Goal: Task Accomplishment & Management: Use online tool/utility

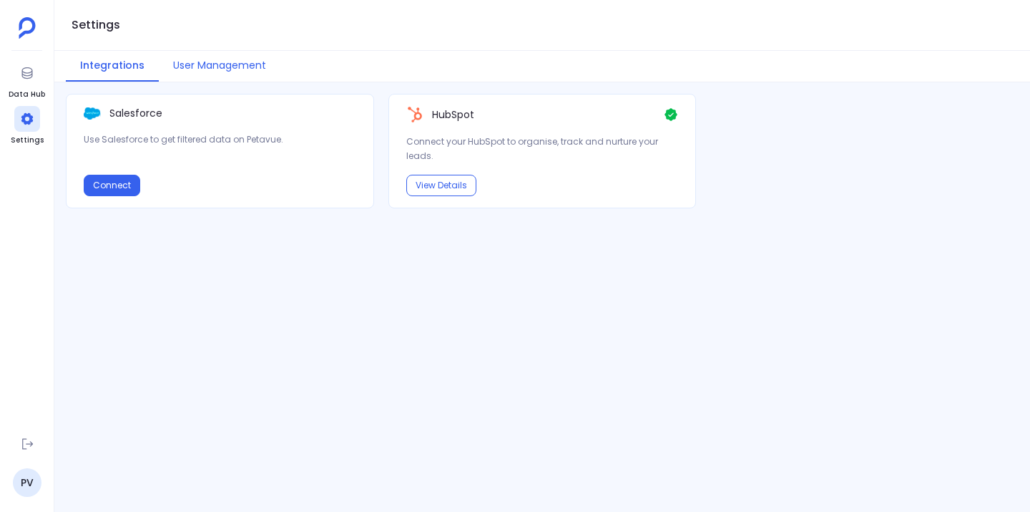
click at [214, 59] on button "User Management" at bounding box center [220, 66] width 122 height 31
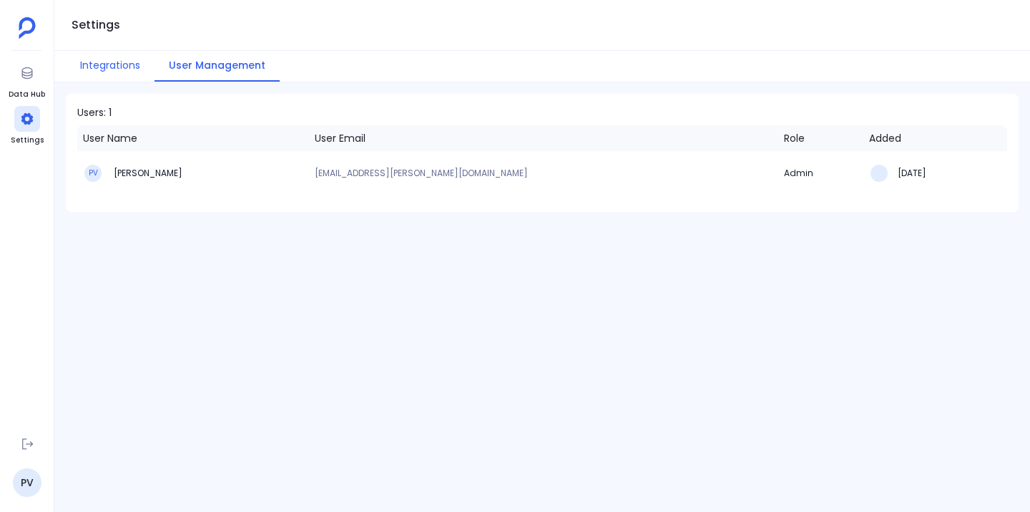
click at [101, 57] on button "Integrations" at bounding box center [110, 66] width 89 height 31
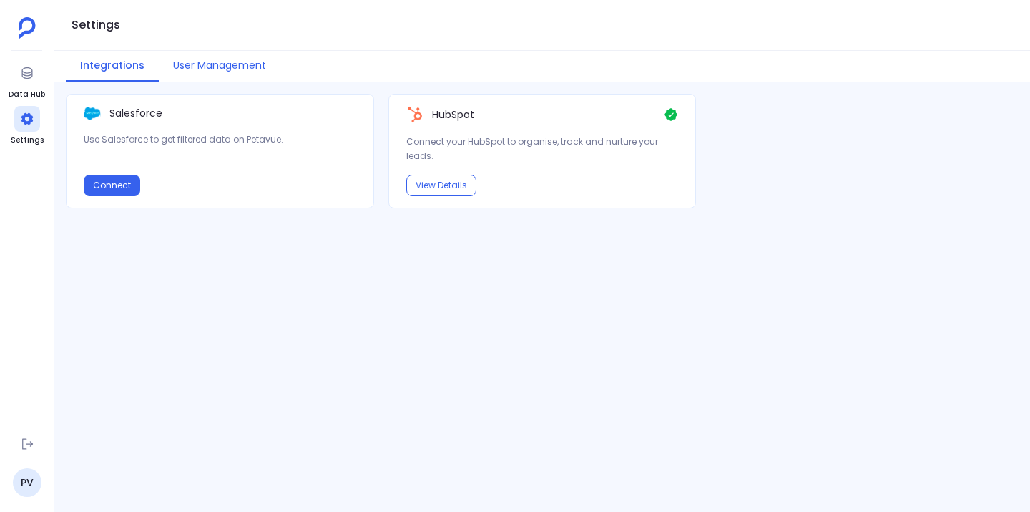
click at [207, 59] on button "User Management" at bounding box center [220, 66] width 122 height 31
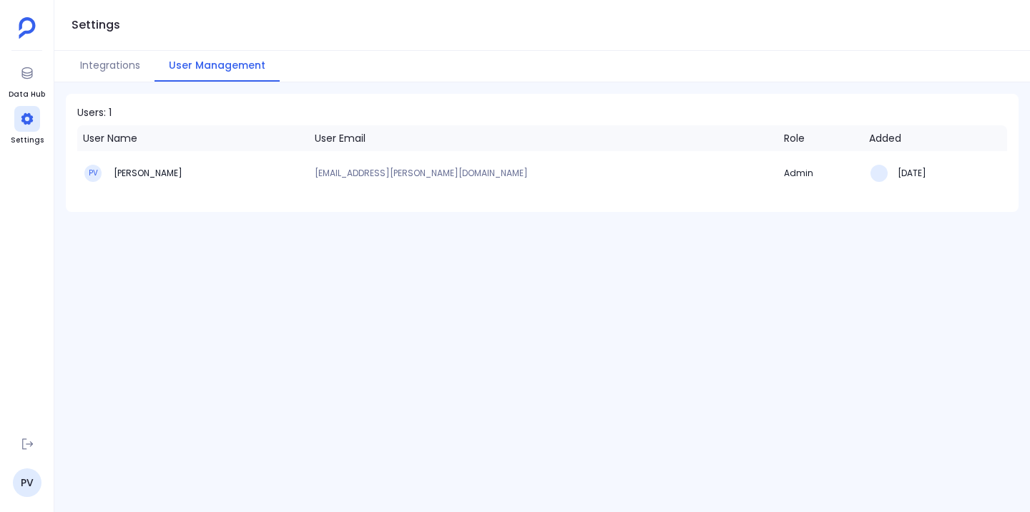
click at [297, 280] on div "Users: 1 User Name User Email Role Added PV [PERSON_NAME] [EMAIL_ADDRESS][PERSO…" at bounding box center [542, 296] width 976 height 429
click at [108, 69] on button "Integrations" at bounding box center [110, 66] width 89 height 31
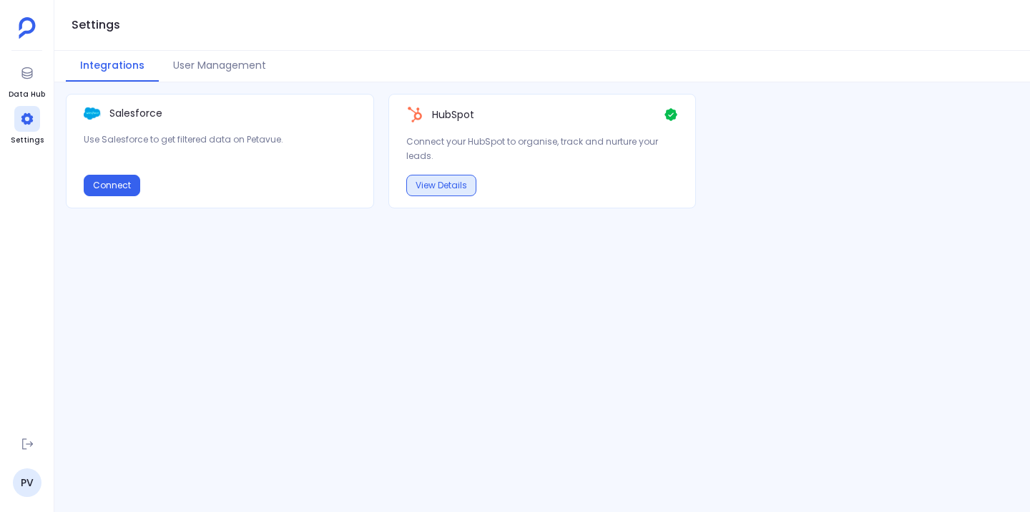
click at [445, 192] on button "View Details" at bounding box center [441, 185] width 70 height 21
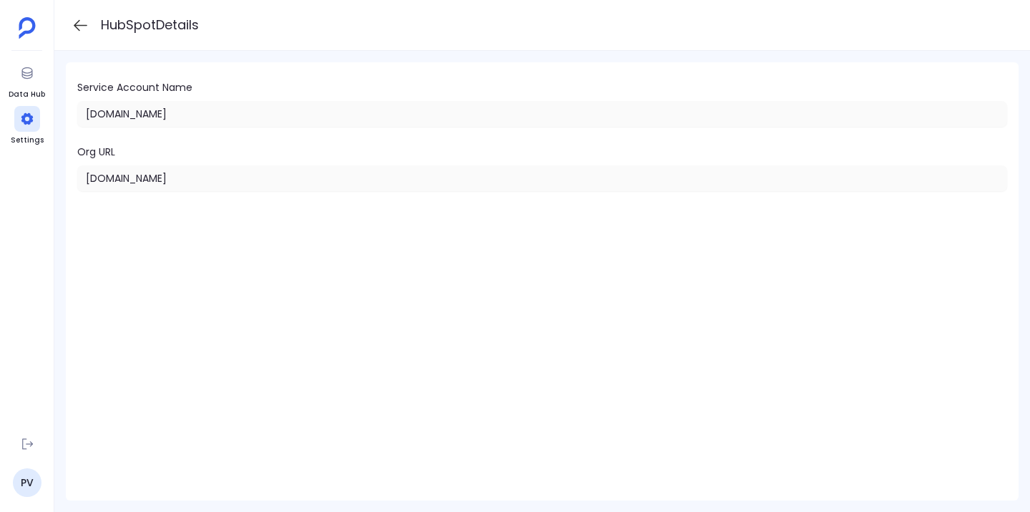
click at [75, 22] on icon at bounding box center [81, 25] width 18 height 18
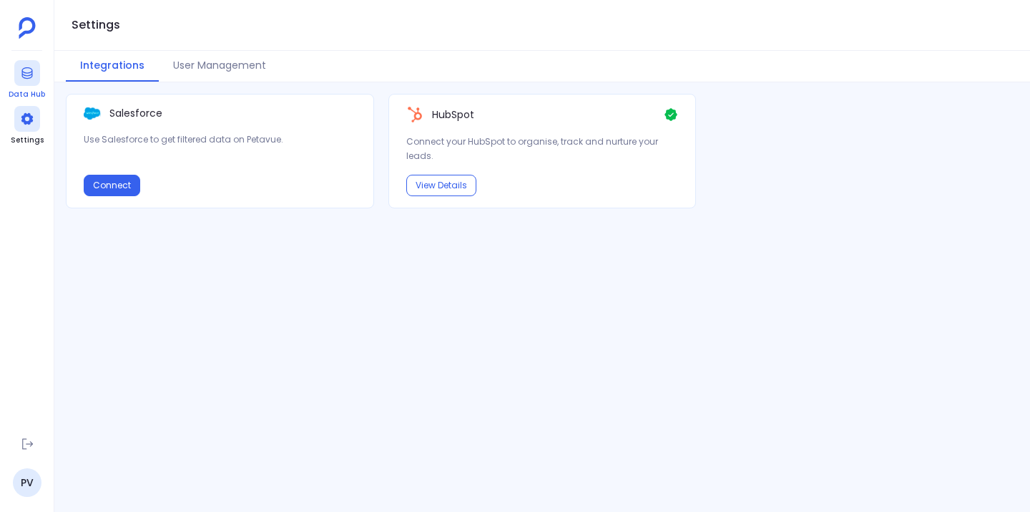
click at [24, 68] on icon at bounding box center [26, 72] width 11 height 11
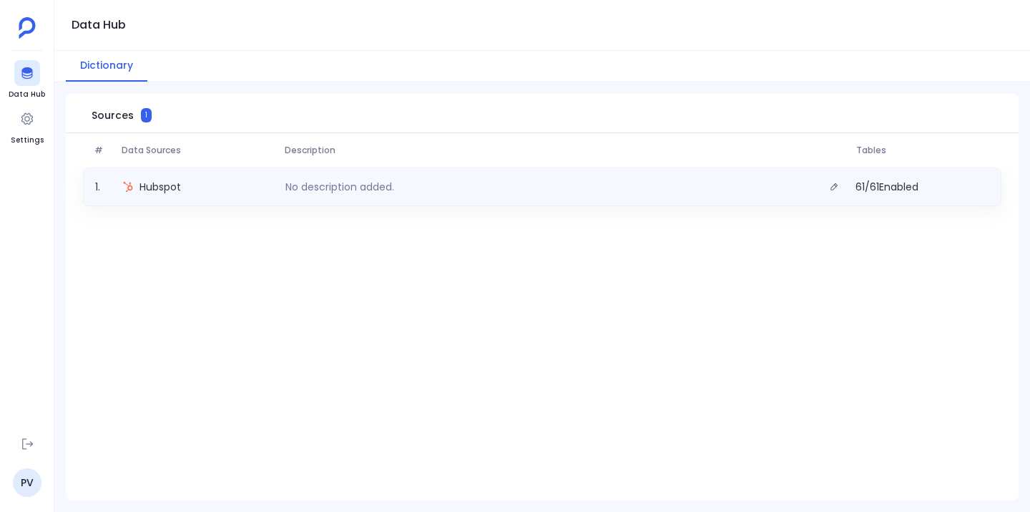
click at [404, 186] on div "No description added." at bounding box center [565, 187] width 571 height 20
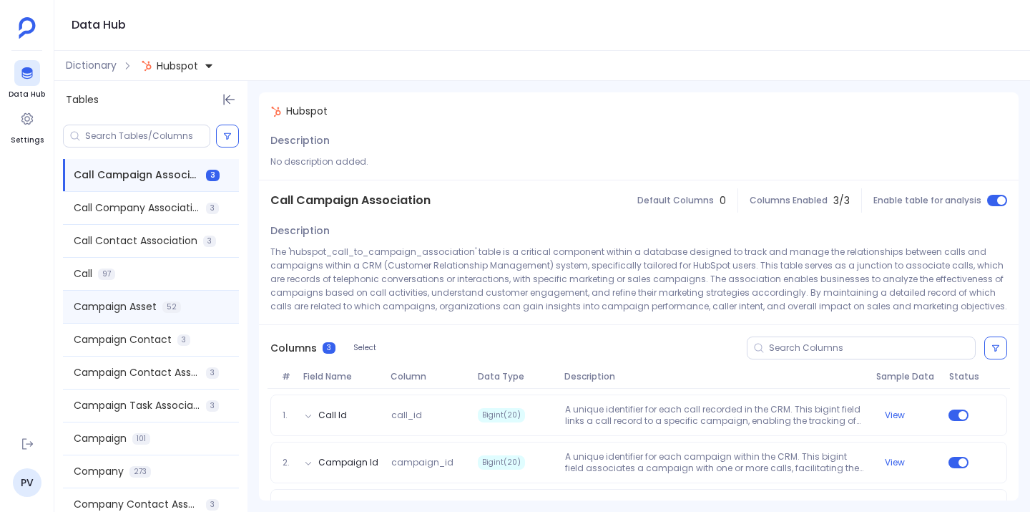
click at [182, 303] on div "Campaign Asset 52" at bounding box center [151, 306] width 176 height 32
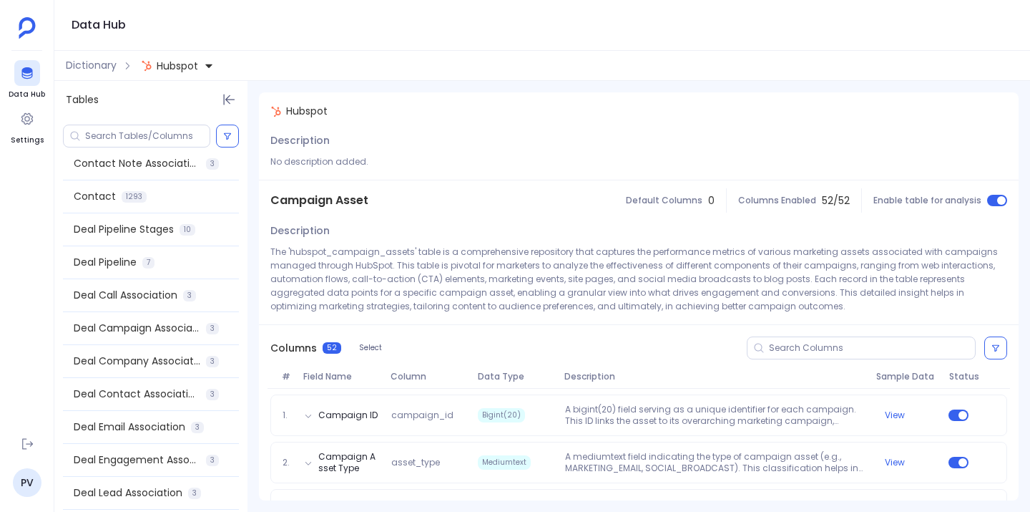
scroll to position [301, 0]
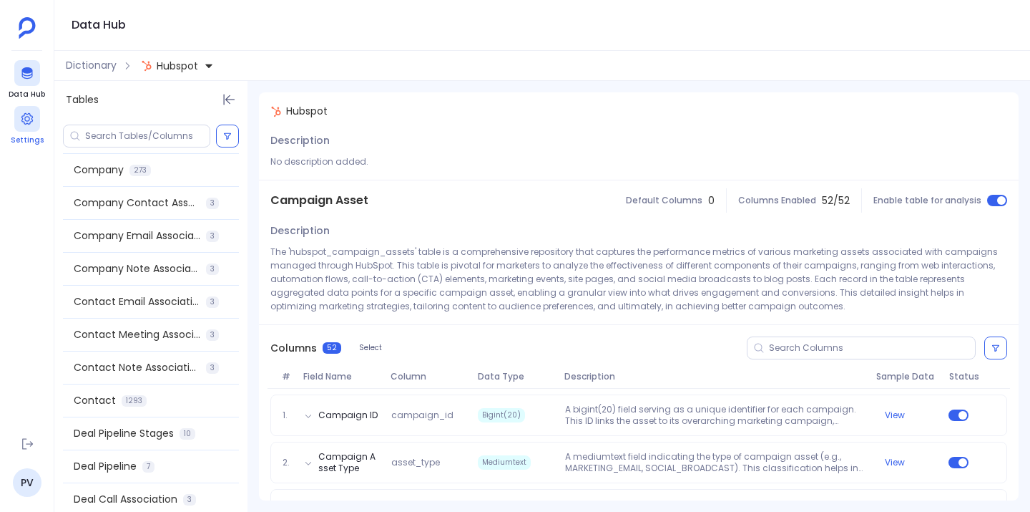
click at [26, 119] on icon at bounding box center [27, 119] width 14 height 14
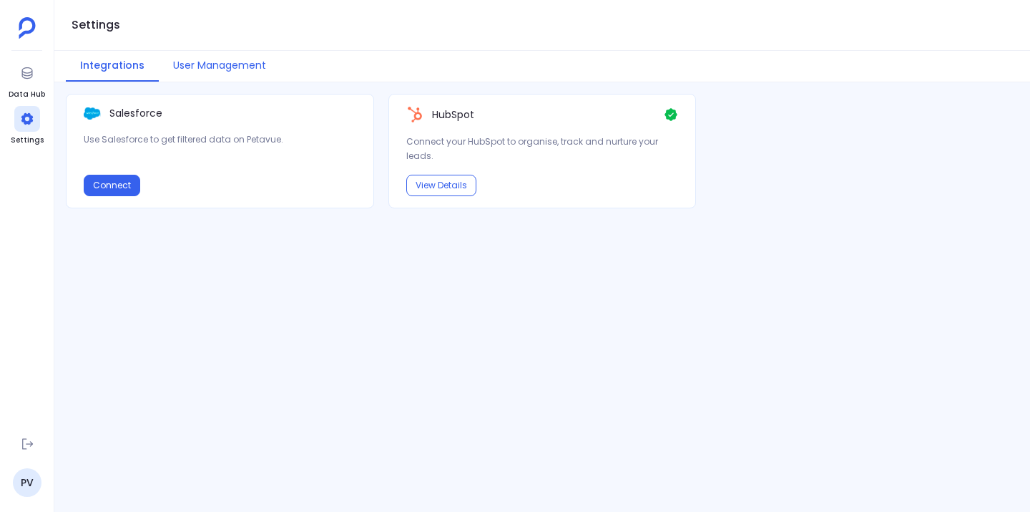
click at [215, 60] on button "User Management" at bounding box center [220, 66] width 122 height 31
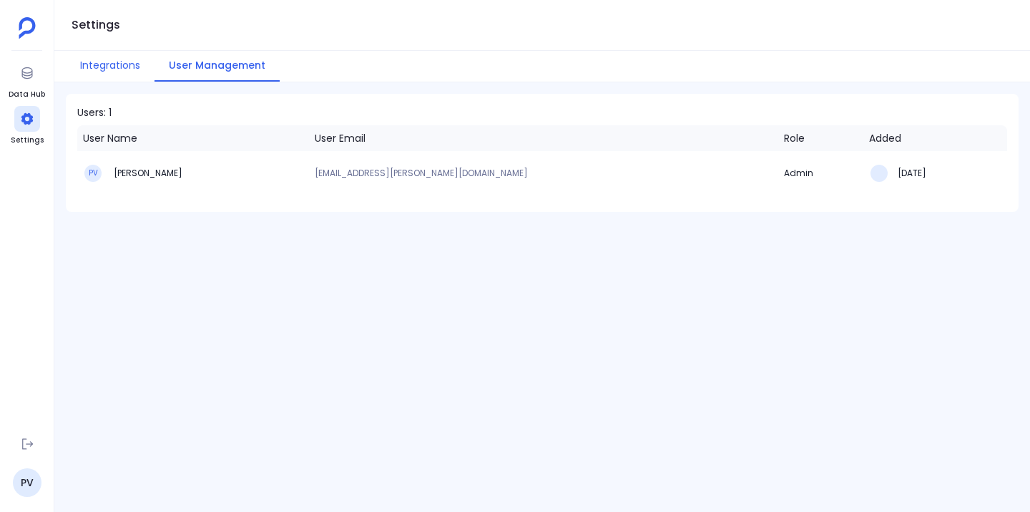
click at [109, 62] on button "Integrations" at bounding box center [110, 66] width 89 height 31
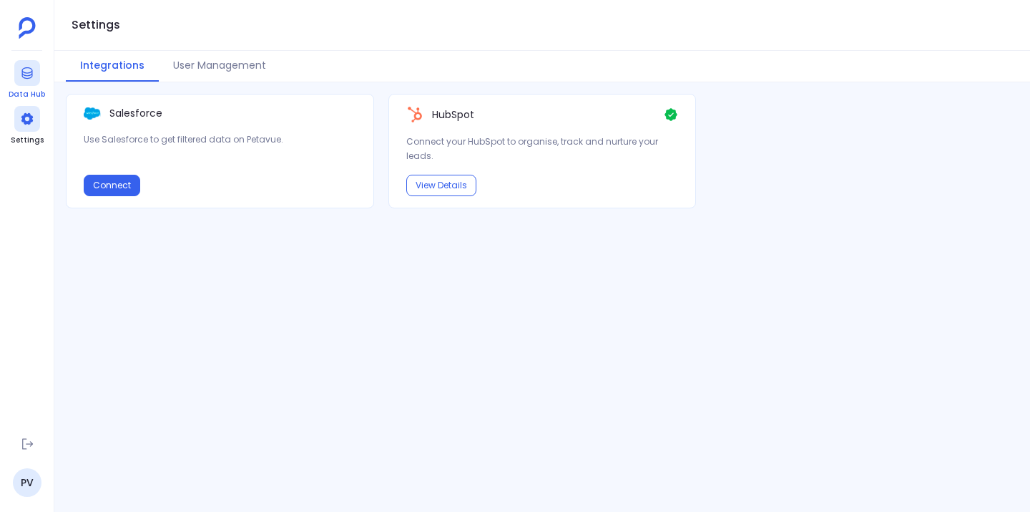
click at [34, 75] on icon at bounding box center [27, 73] width 14 height 14
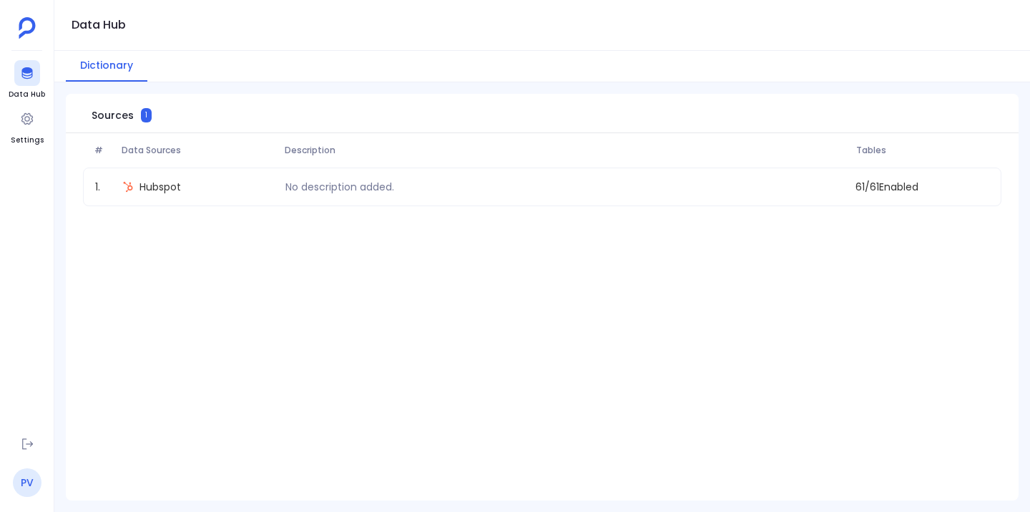
click at [31, 482] on link "PV" at bounding box center [27, 482] width 29 height 29
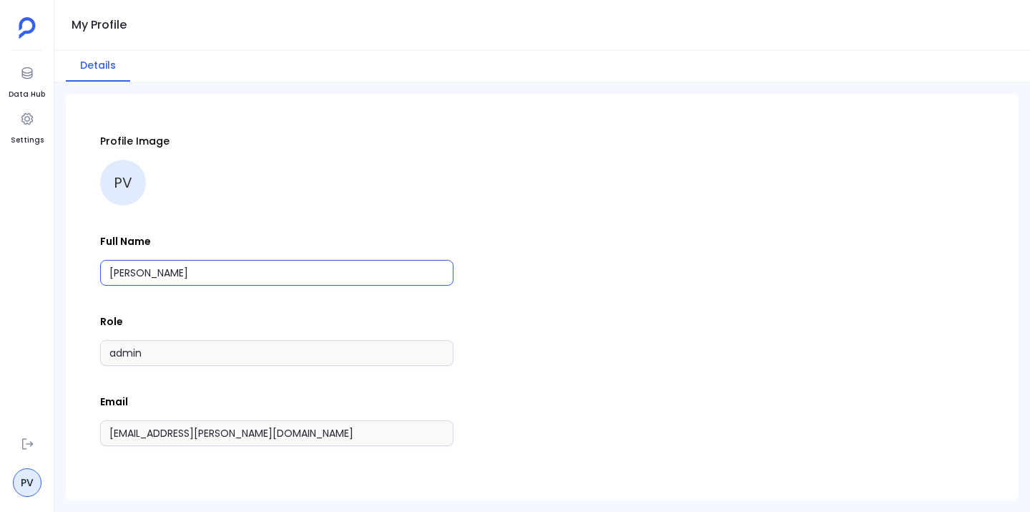
click at [226, 275] on input "[PERSON_NAME]" at bounding box center [276, 273] width 353 height 26
click at [576, 356] on div "admin" at bounding box center [542, 353] width 884 height 26
click at [23, 444] on icon at bounding box center [27, 443] width 14 height 14
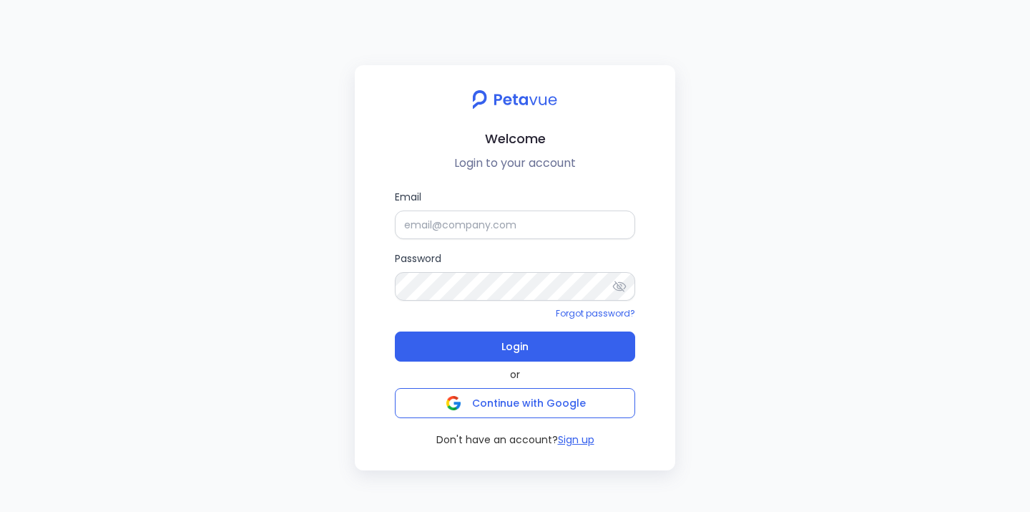
click at [733, 114] on div "Welcome Login to your account Email Password Forgot password? Login or Continue…" at bounding box center [515, 256] width 1030 height 512
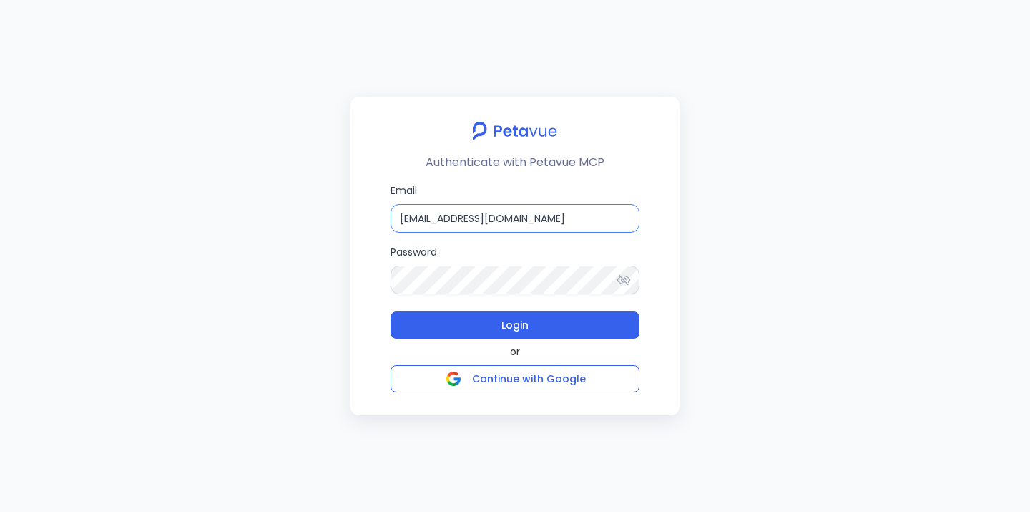
type input "support+snappykraken@petavue.com"
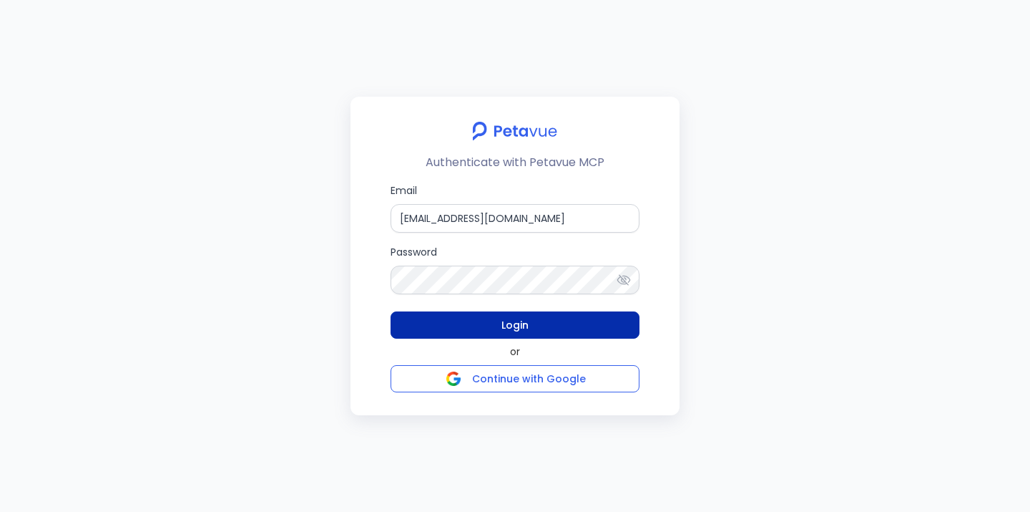
click at [555, 331] on button "Login" at bounding box center [515, 324] width 249 height 27
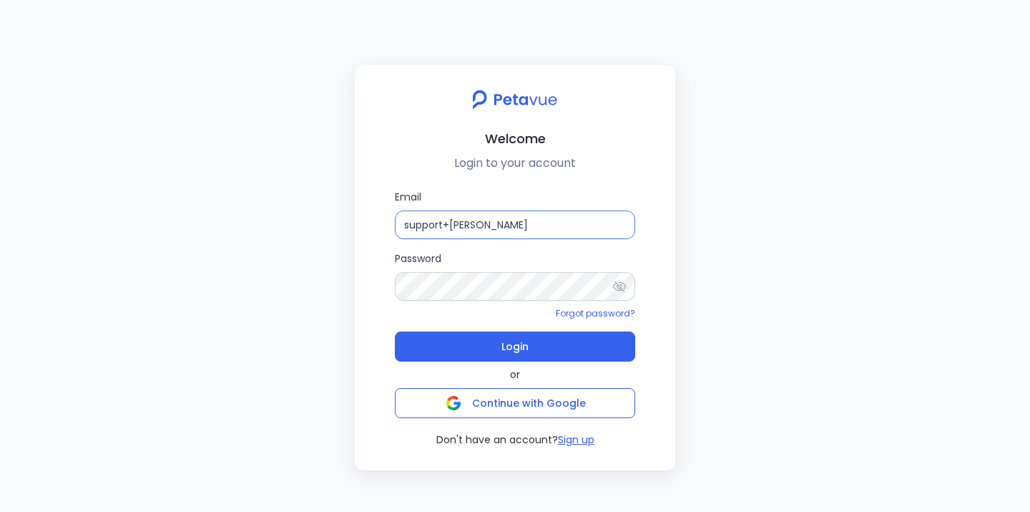
type input "support+snappykraken@petavue.com"
click at [515, 346] on button "Login" at bounding box center [515, 346] width 240 height 30
